Goal: Find specific page/section: Find specific page/section

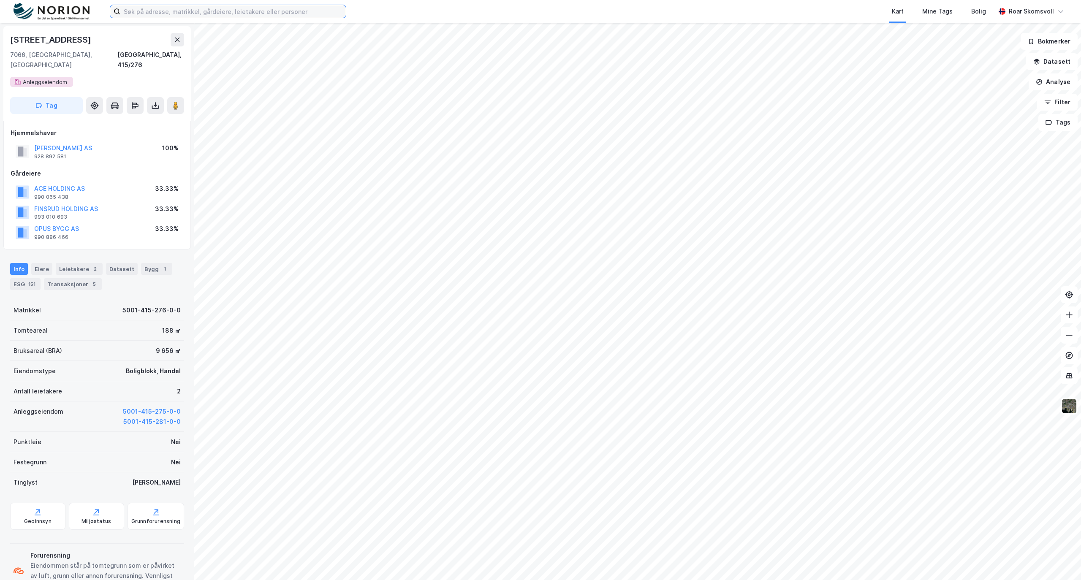
click at [152, 11] on input at bounding box center [232, 11] width 225 height 13
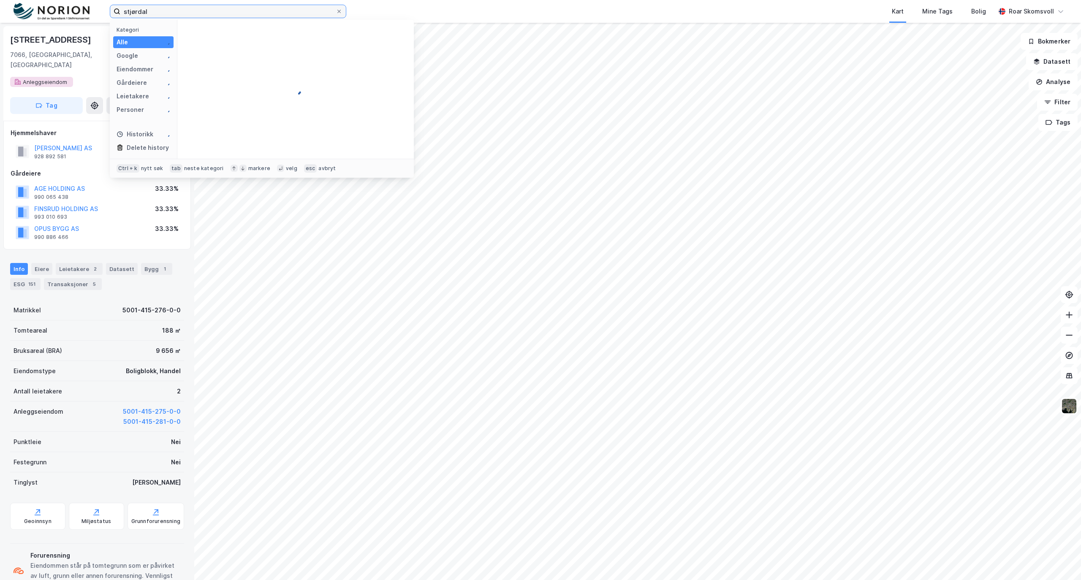
type input "stjørdal"
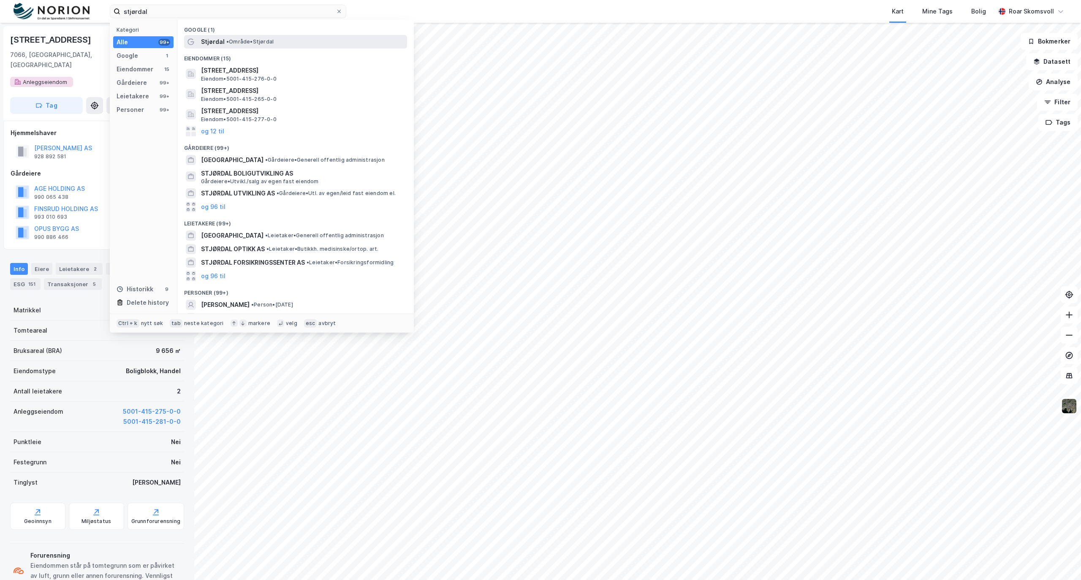
click at [234, 37] on div "Stjørdal • Område • Stjørdal" at bounding box center [303, 42] width 204 height 10
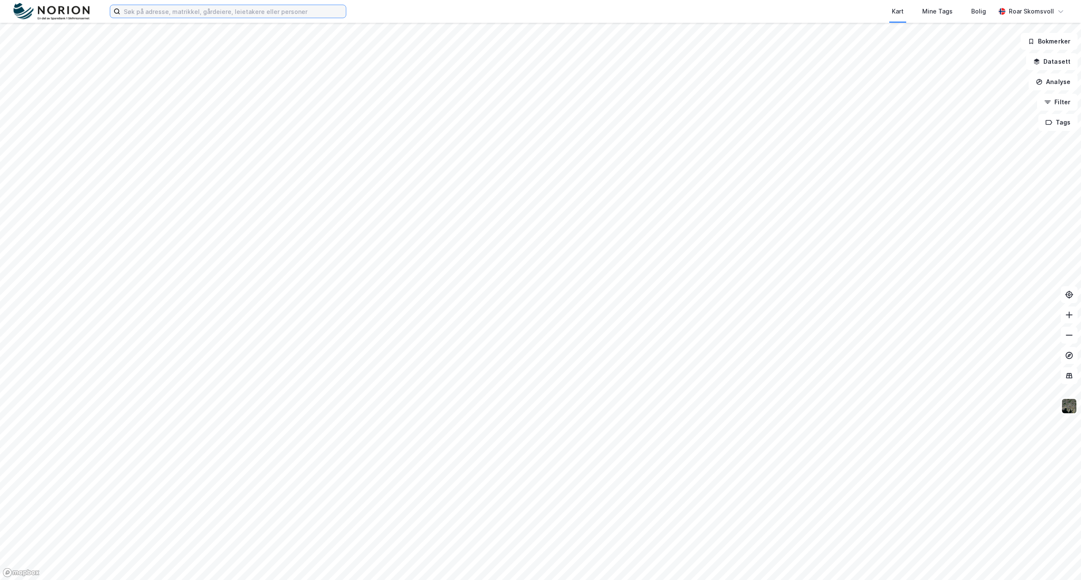
click at [169, 12] on input at bounding box center [232, 11] width 225 height 13
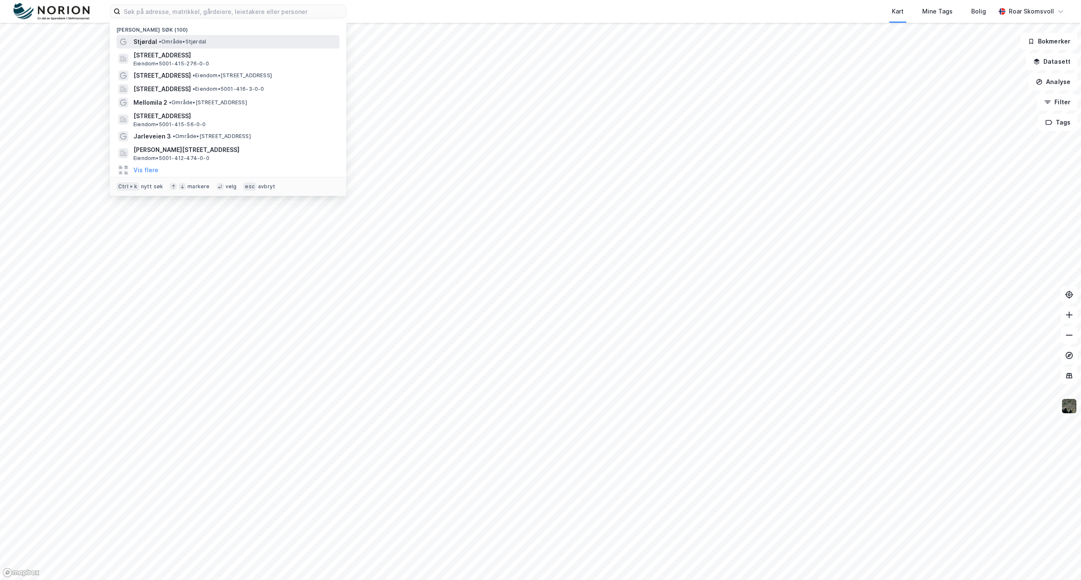
click at [163, 42] on span "• Område • [GEOGRAPHIC_DATA]" at bounding box center [182, 41] width 47 height 7
